Goal: Find specific page/section: Find specific page/section

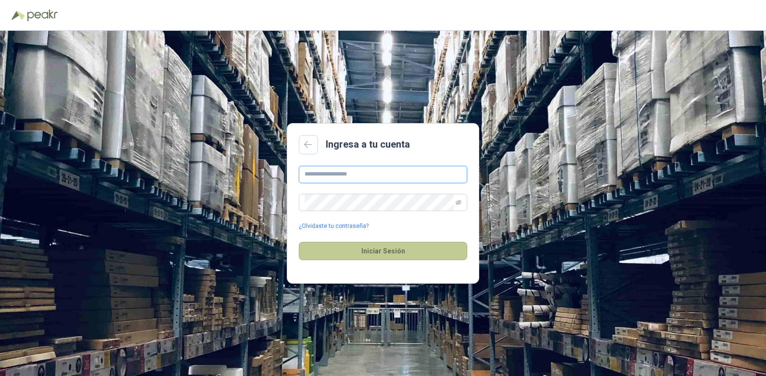
type input "**********"
click at [382, 256] on button "Iniciar Sesión" at bounding box center [383, 251] width 168 height 18
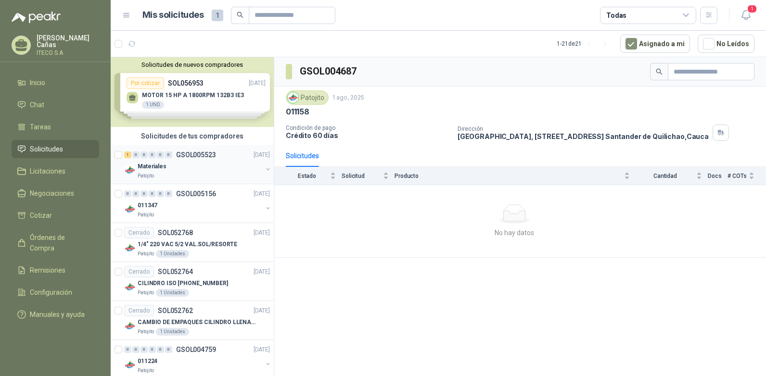
click at [159, 168] on p "Materiales" at bounding box center [152, 166] width 29 height 9
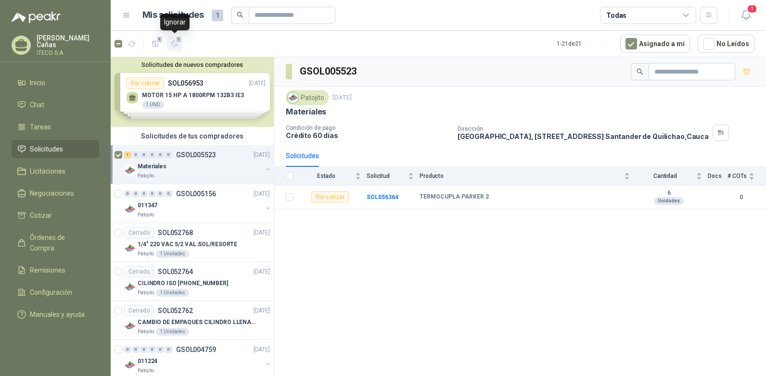
click at [179, 40] on span "1" at bounding box center [179, 40] width 7 height 8
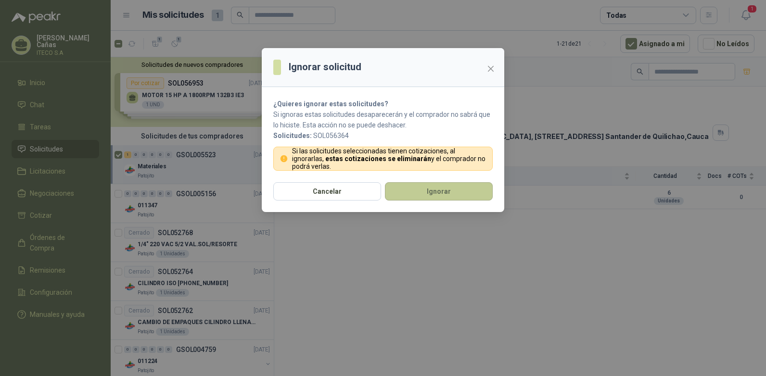
click at [454, 191] on button "Ignorar" at bounding box center [439, 191] width 108 height 18
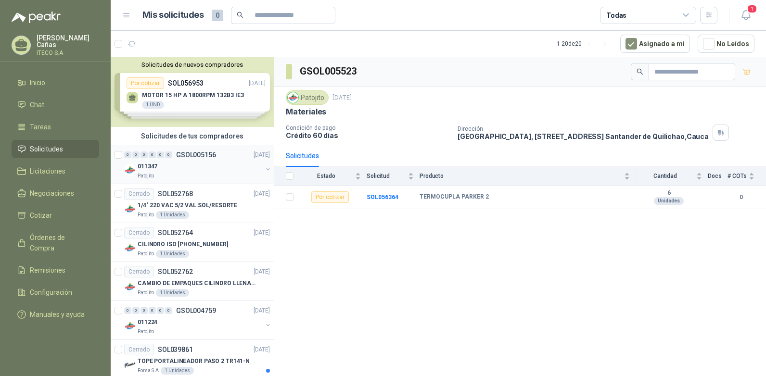
click at [168, 161] on div "011347" at bounding box center [200, 167] width 125 height 12
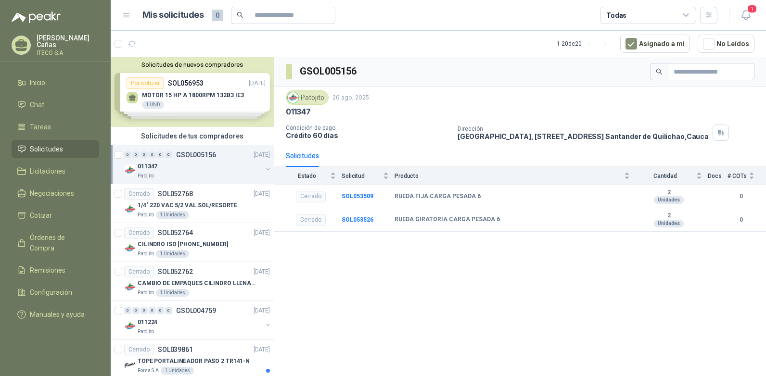
click at [114, 156] on div "0 0 0 0 0 0 GSOL005156 26/08/25 011347 Patojito" at bounding box center [192, 164] width 163 height 39
click at [131, 206] on img at bounding box center [130, 209] width 12 height 12
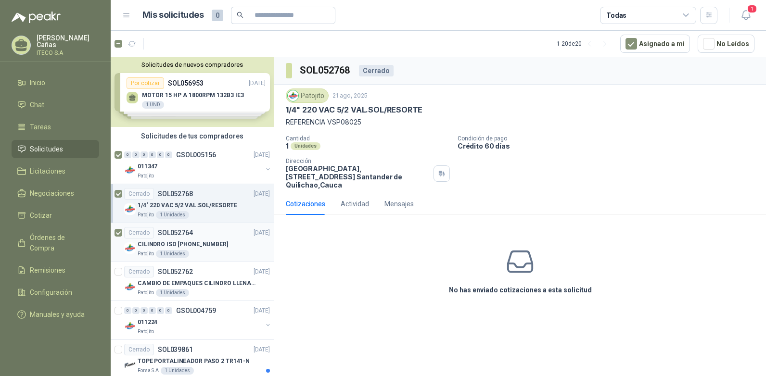
scroll to position [96, 0]
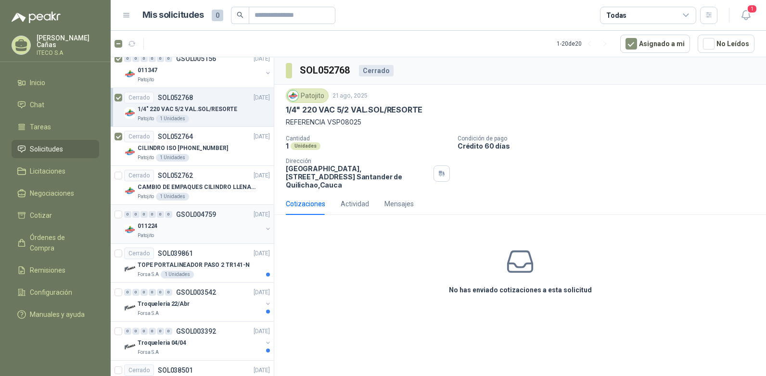
click at [123, 218] on div at bounding box center [119, 224] width 10 height 31
click at [117, 210] on div at bounding box center [119, 224] width 10 height 31
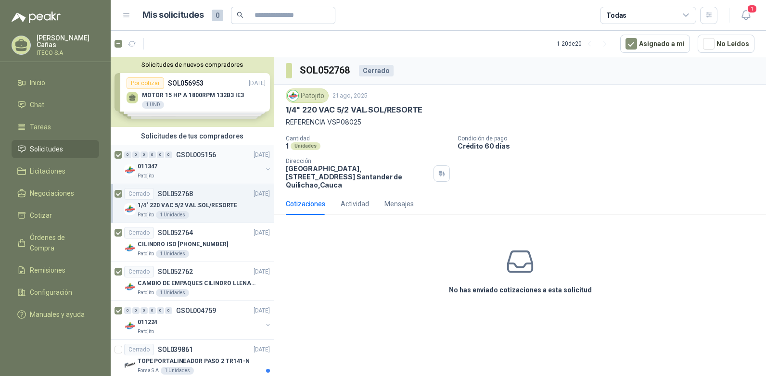
drag, startPoint x: 182, startPoint y: 176, endPoint x: 168, endPoint y: 169, distance: 16.1
click at [168, 169] on div "011347" at bounding box center [200, 167] width 125 height 12
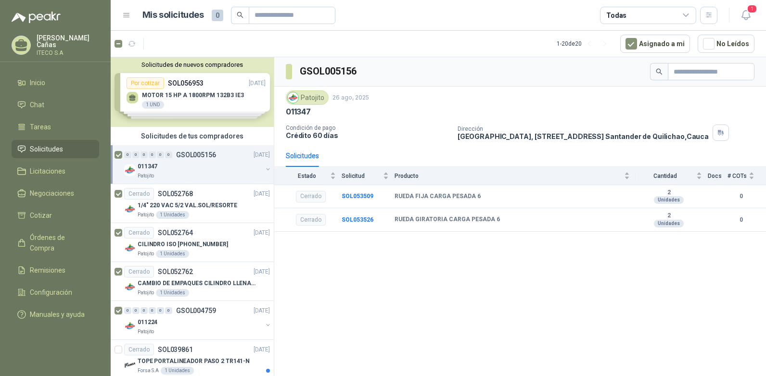
click at [165, 99] on div "Solicitudes de nuevos compradores Por cotizar SOL056953 22/09/25 MOTOR 15 HP A …" at bounding box center [192, 92] width 163 height 70
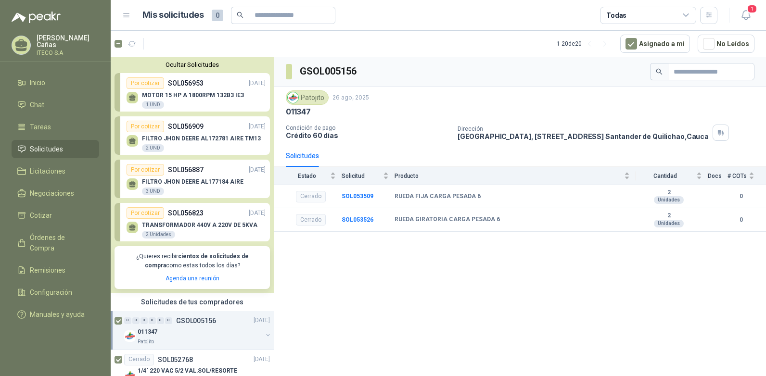
click at [165, 99] on div "MOTOR 15 HP A 1800RPM 132B3 IE3 1 UND" at bounding box center [193, 100] width 102 height 17
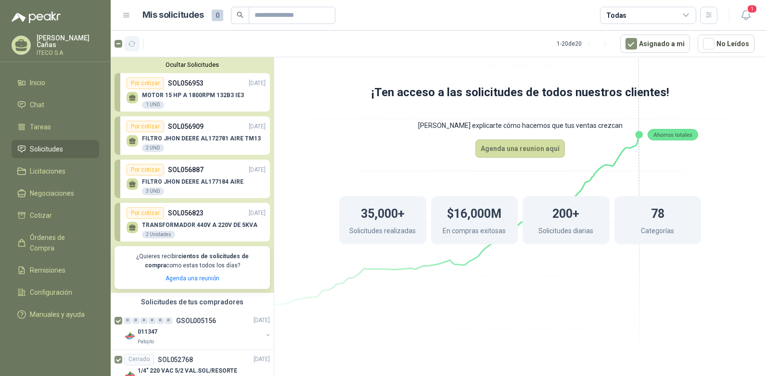
click at [132, 46] on icon "button" at bounding box center [131, 43] width 7 height 5
click at [124, 46] on div at bounding box center [128, 43] width 29 height 15
click at [52, 49] on div "Juan Alejandro Cañas ITECO S.A" at bounding box center [68, 45] width 63 height 21
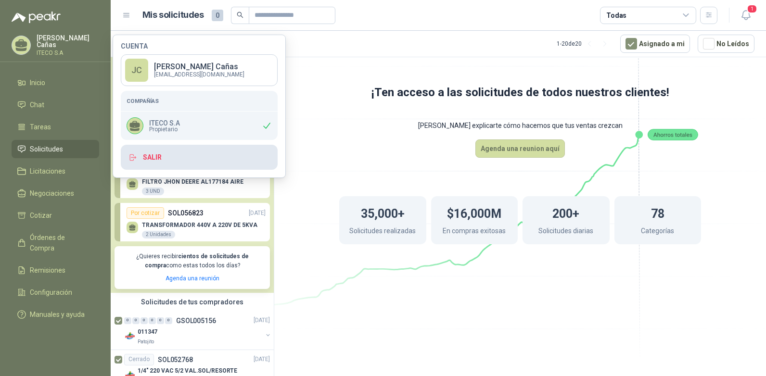
click at [153, 158] on button "Salir" at bounding box center [199, 157] width 157 height 25
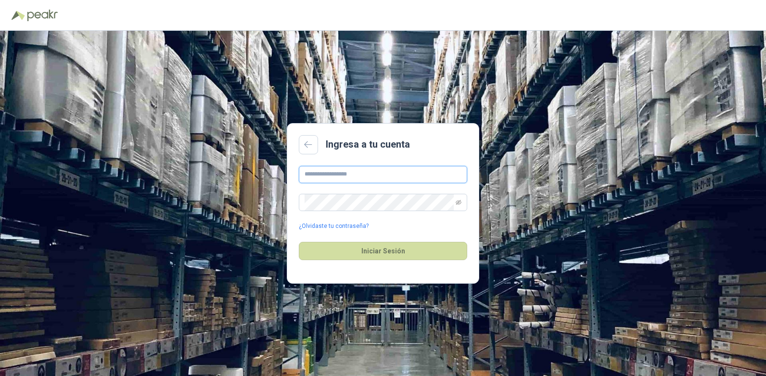
type input "**********"
